Goal: Information Seeking & Learning: Learn about a topic

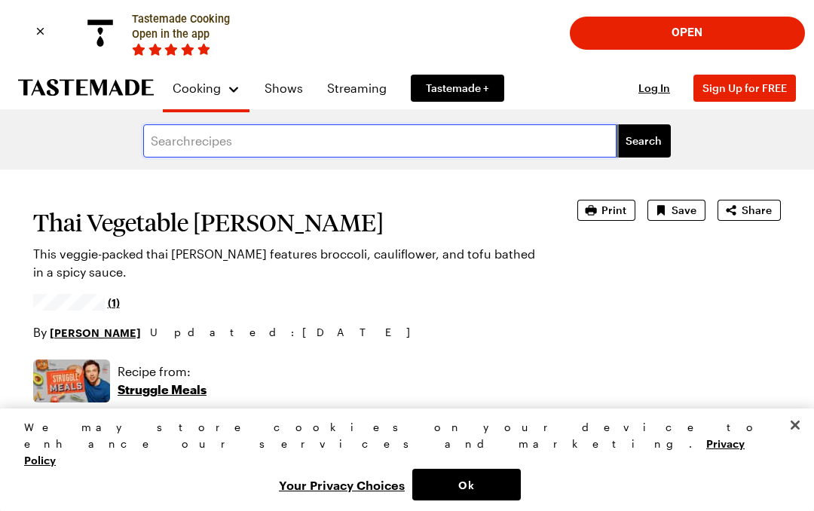
click at [210, 139] on input "text" at bounding box center [379, 140] width 473 height 33
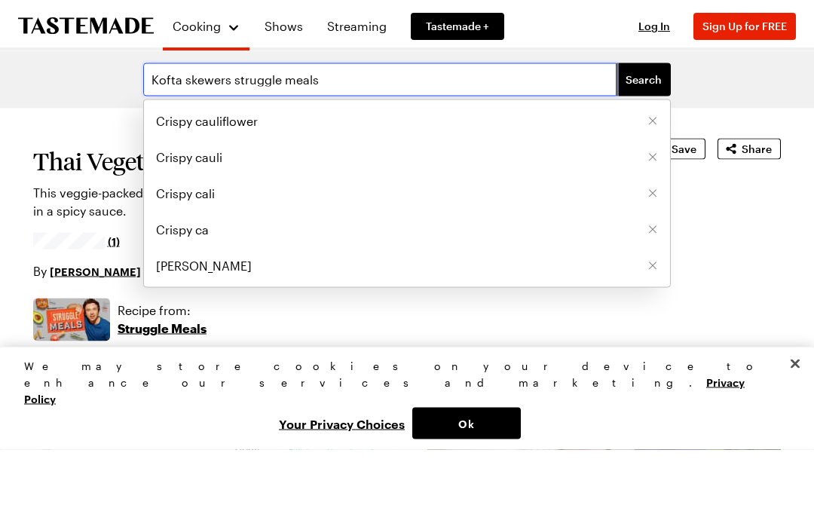
type input "Kofta skewers struggle meals"
click at [644, 124] on button "Search" at bounding box center [644, 140] width 54 height 33
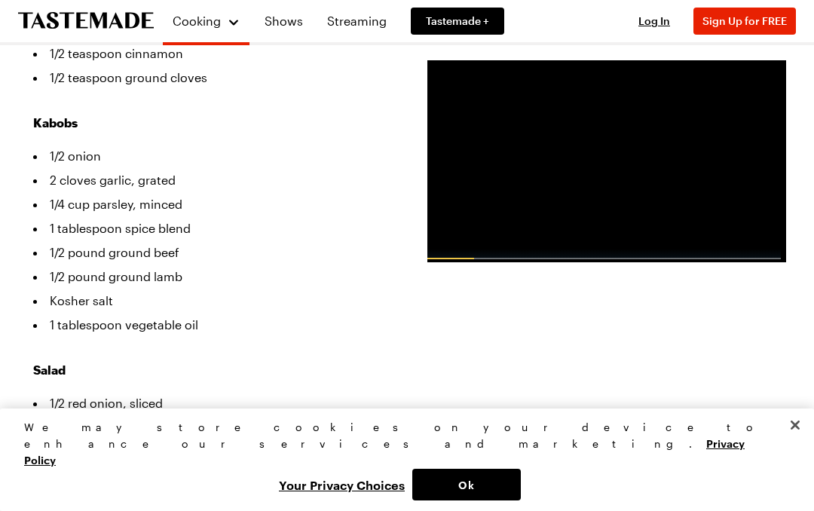
scroll to position [709, 0]
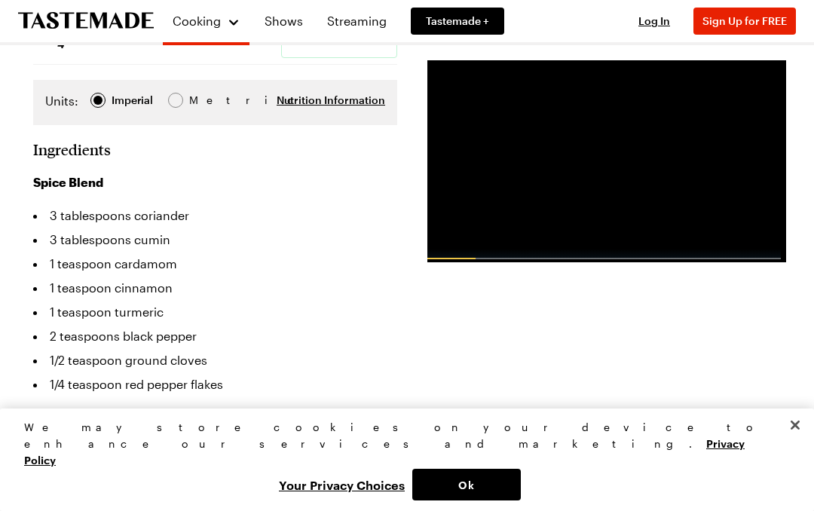
scroll to position [451, 0]
